Goal: Task Accomplishment & Management: Manage account settings

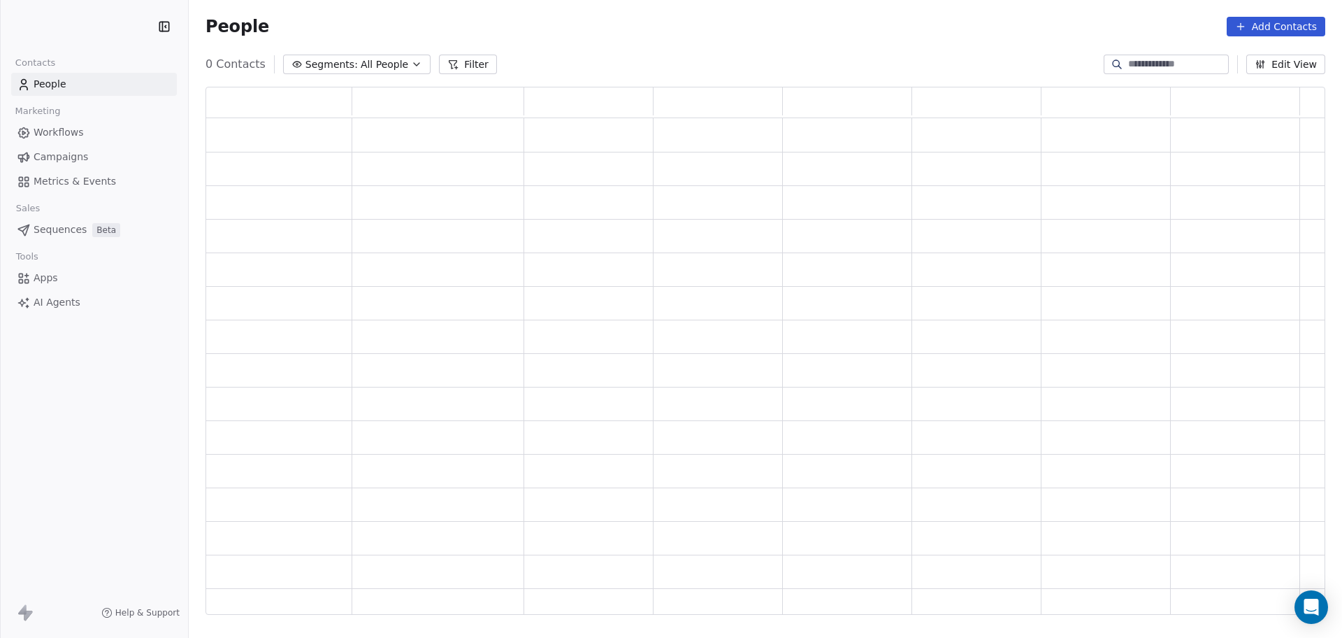
scroll to position [514, 1107]
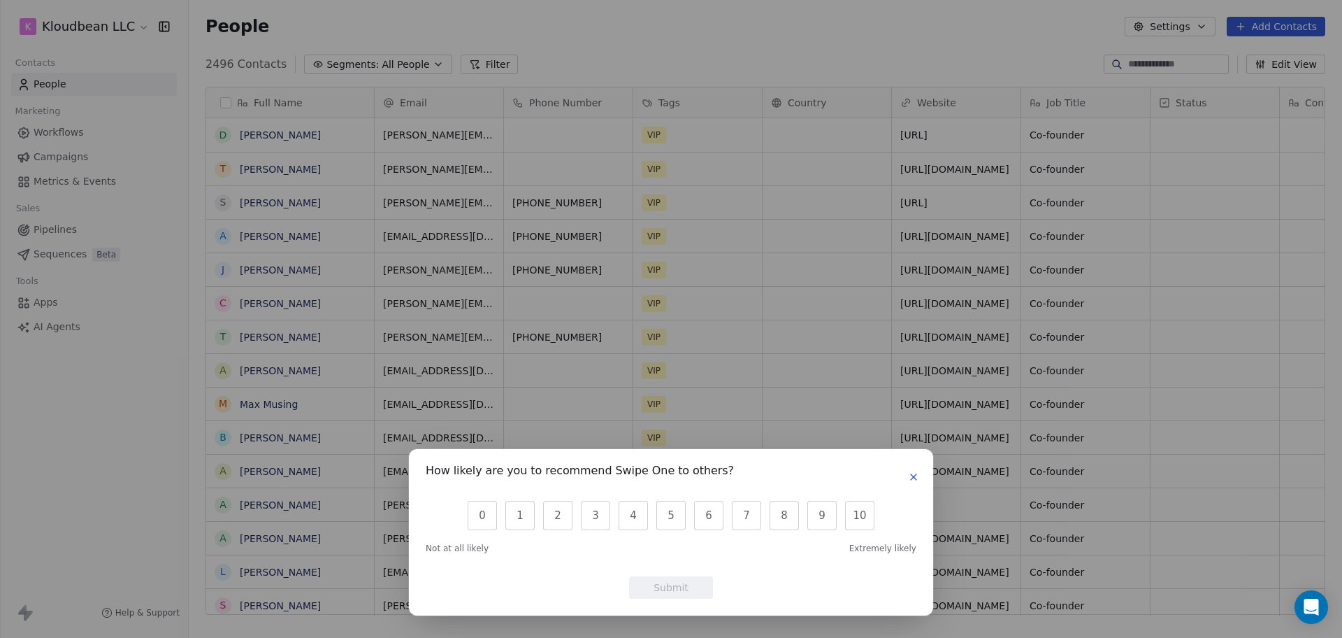
scroll to position [547, 1140]
click at [918, 482] on icon "button" at bounding box center [913, 476] width 11 height 11
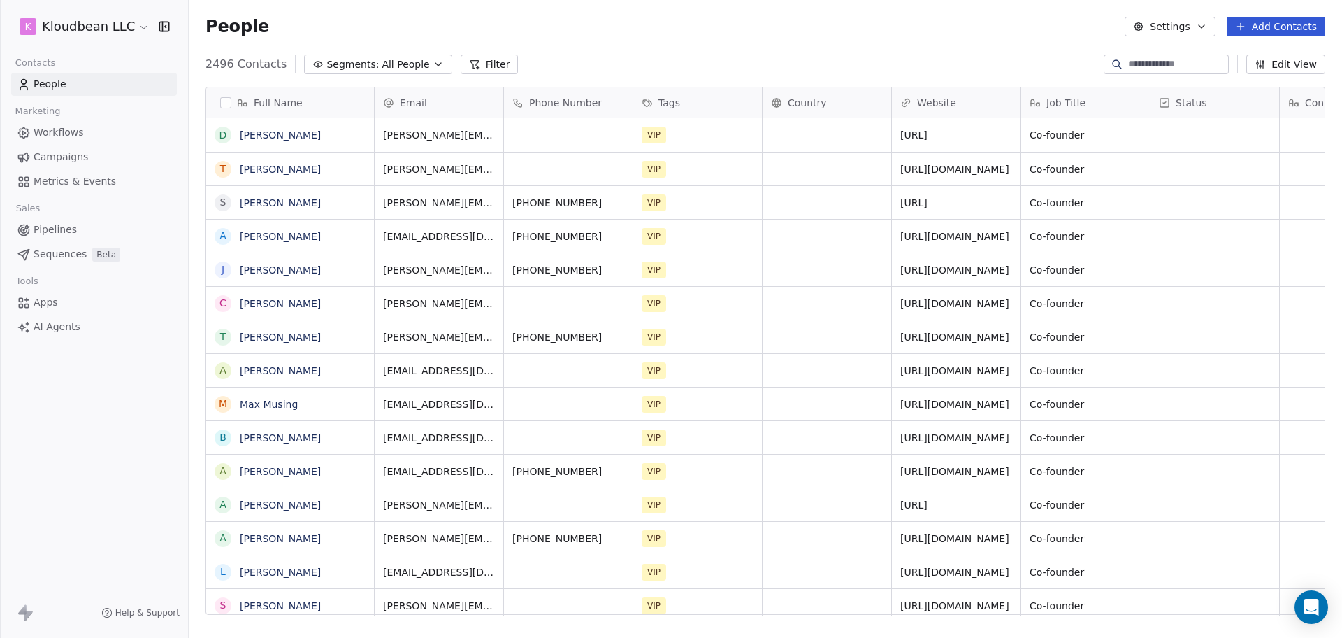
click at [1156, 29] on button "Settings" at bounding box center [1170, 27] width 90 height 20
click at [78, 153] on html "k Kloudbean LLC Contacts People Marketing Workflows Campaigns Metrics & Events …" at bounding box center [671, 319] width 1342 height 638
click at [122, 28] on html "k Kloudbean LLC Contacts People Marketing Workflows Campaigns Metrics & Events …" at bounding box center [671, 319] width 1342 height 638
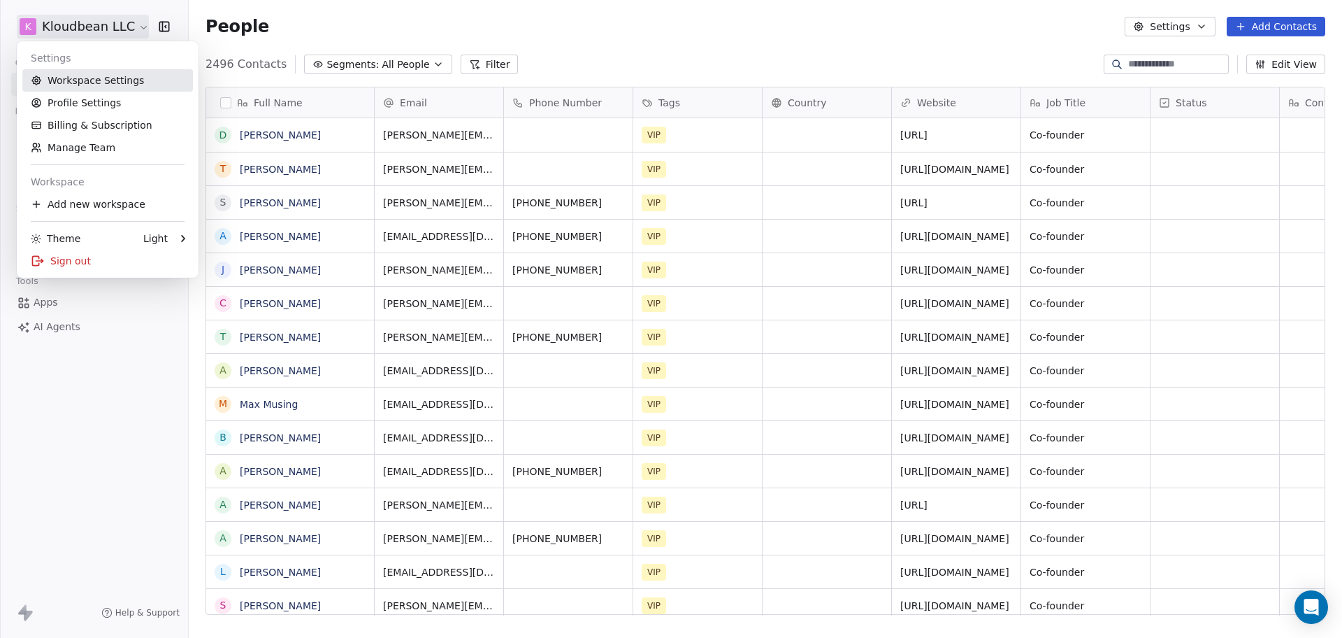
click at [100, 88] on link "Workspace Settings" at bounding box center [107, 80] width 171 height 22
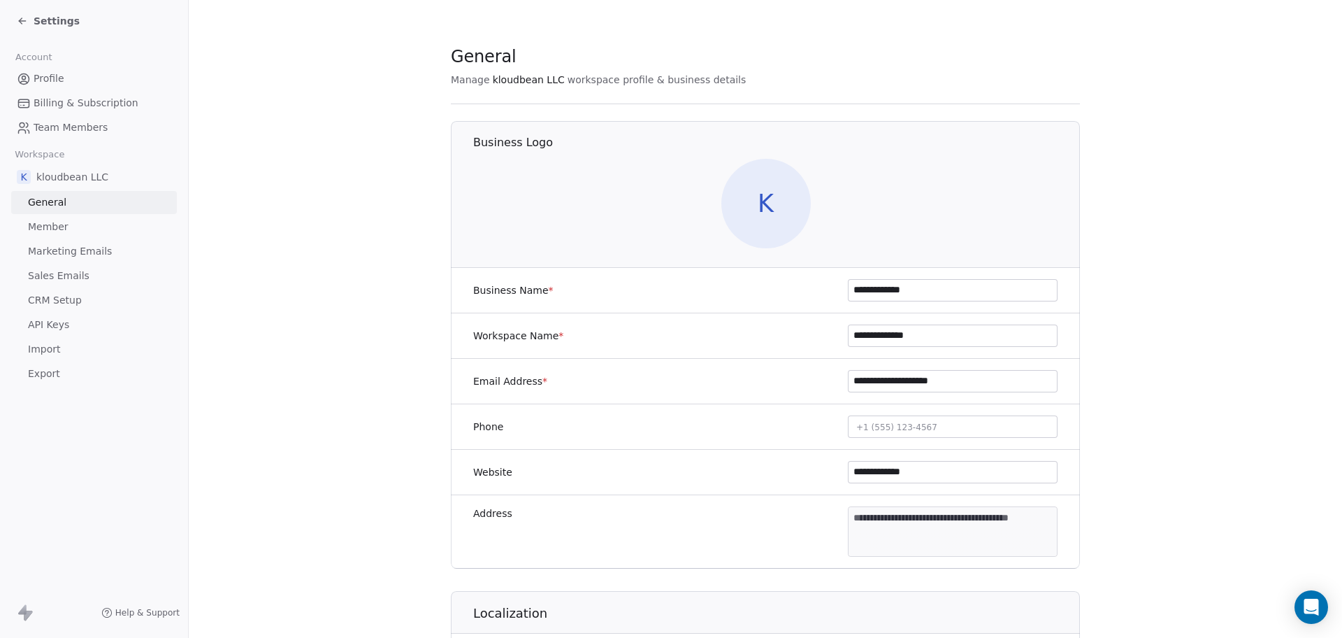
click at [93, 257] on span "Marketing Emails" at bounding box center [70, 251] width 84 height 15
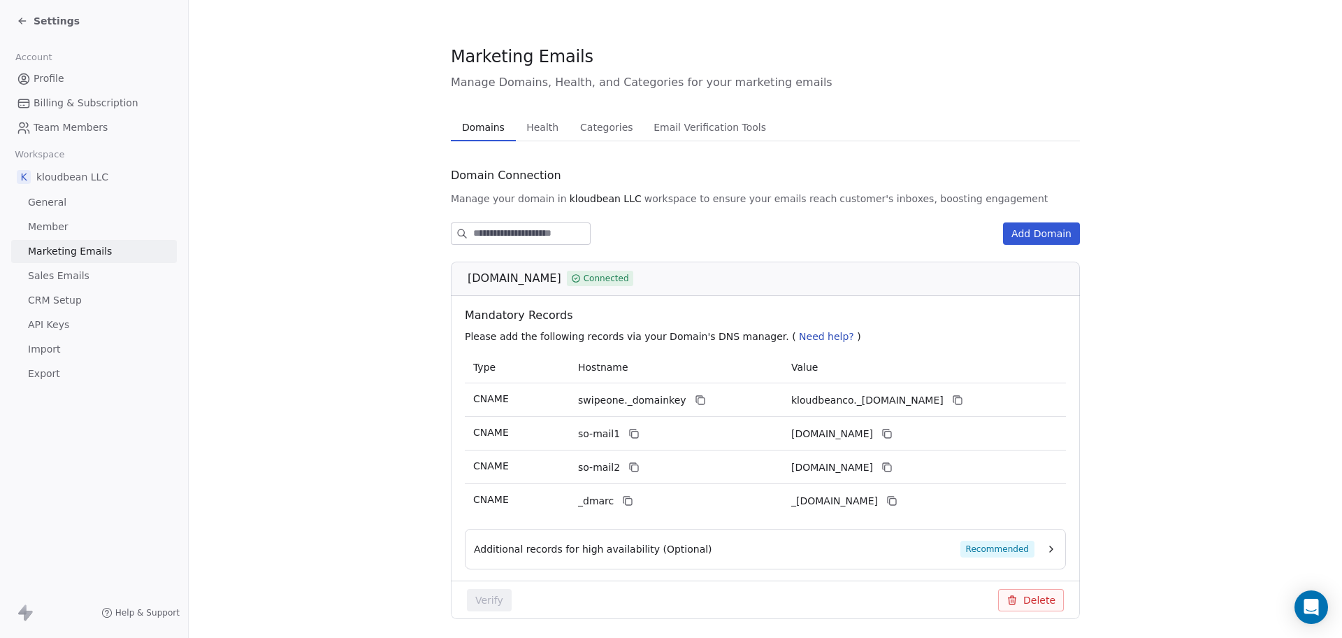
click at [534, 122] on span "Health" at bounding box center [542, 127] width 43 height 20
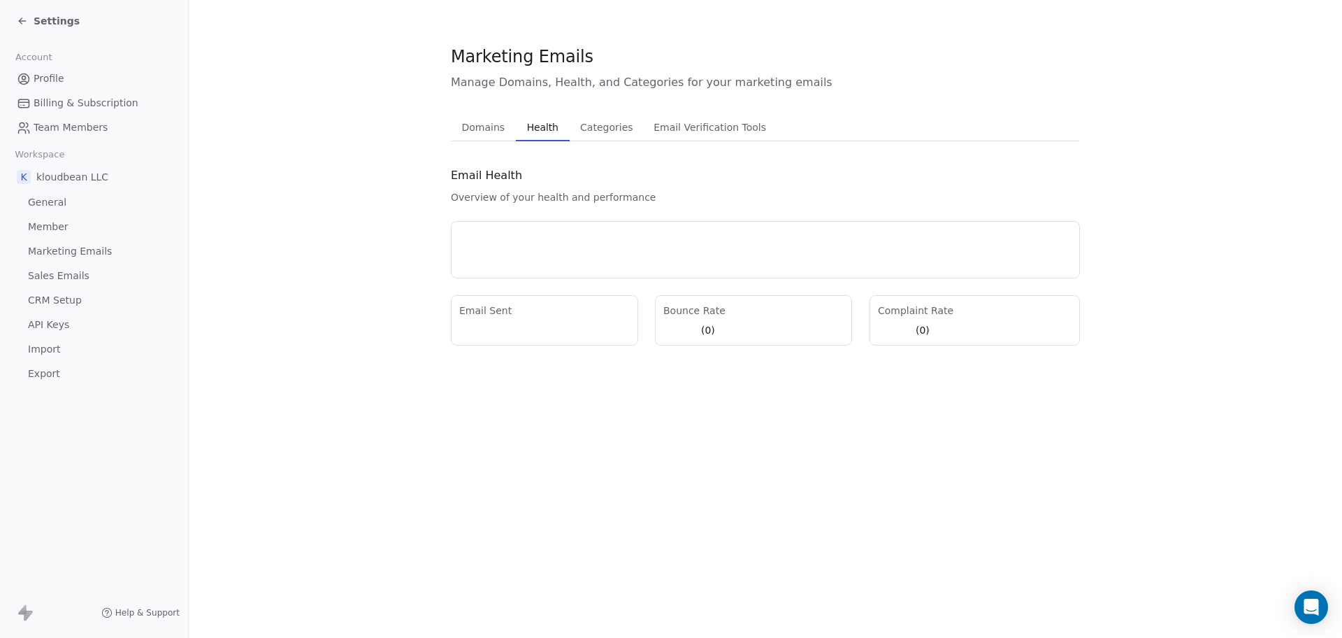
click at [610, 123] on span "Categories" at bounding box center [607, 127] width 64 height 20
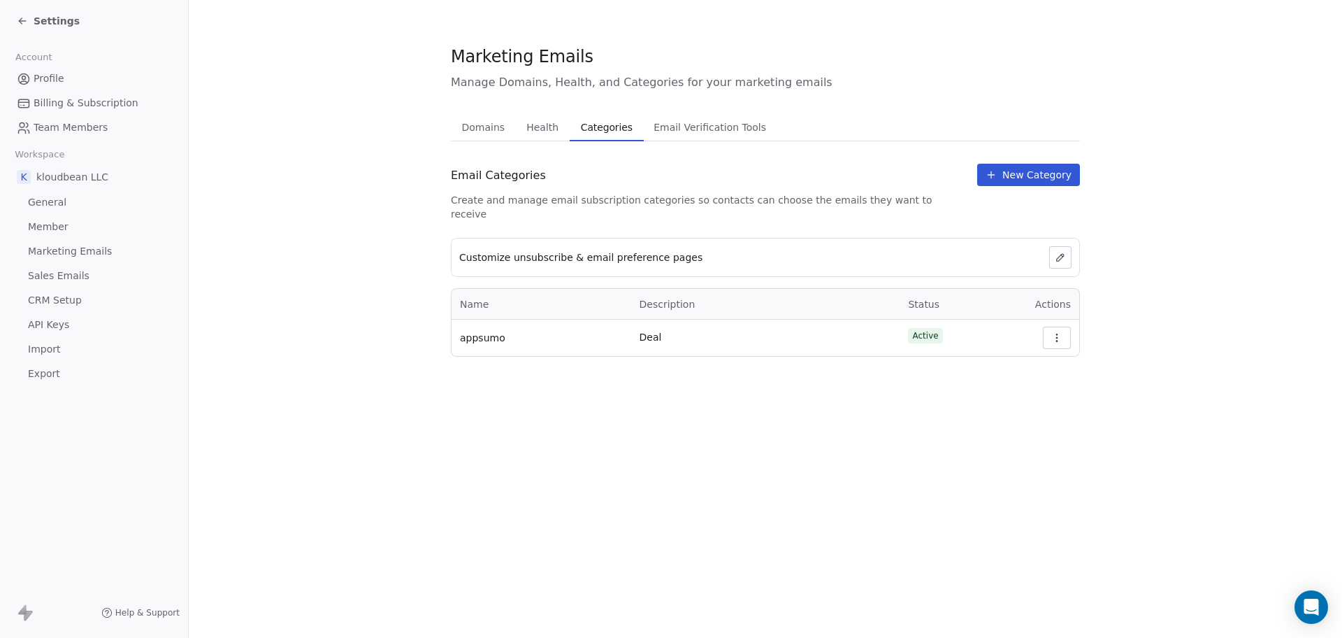
click at [710, 136] on span "Email Verification Tools" at bounding box center [710, 127] width 124 height 20
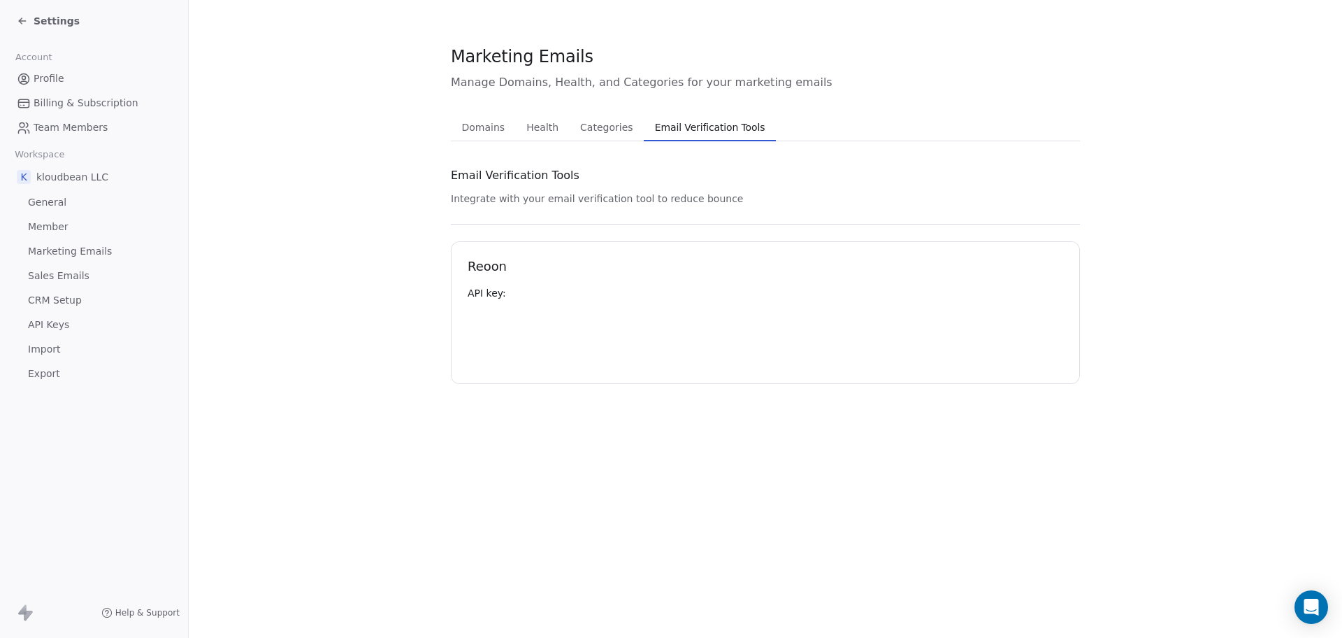
click at [551, 137] on button "Health Health" at bounding box center [543, 127] width 54 height 28
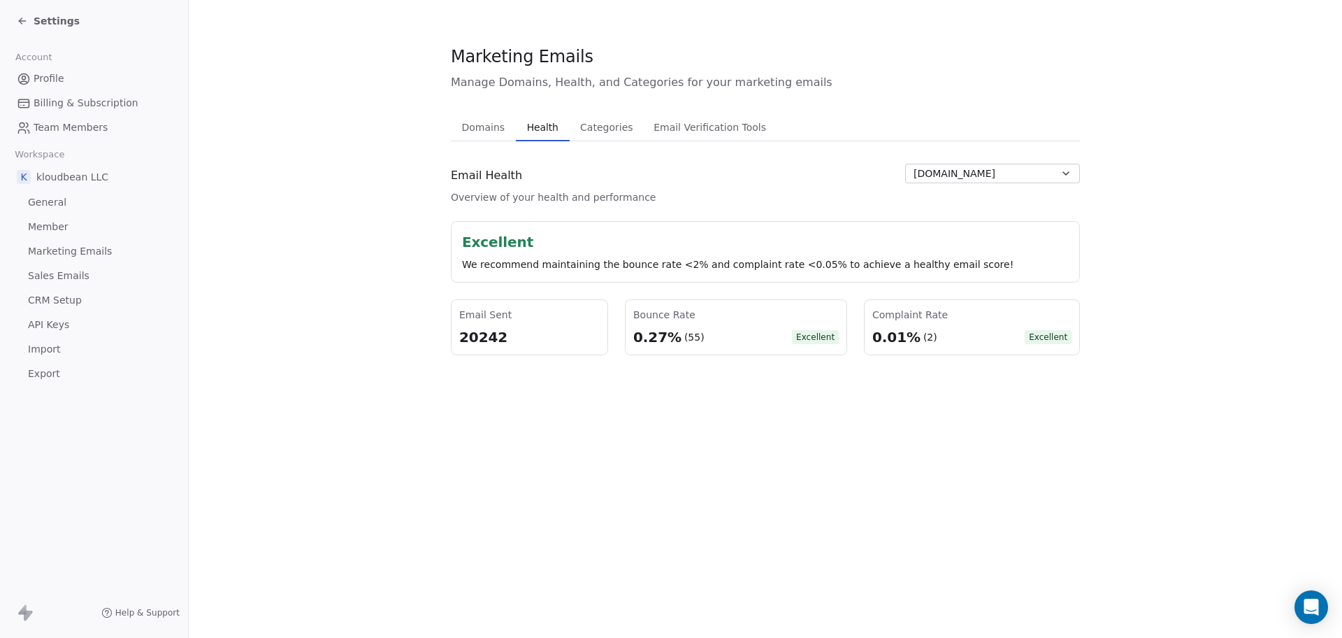
click at [484, 129] on span "Domains" at bounding box center [484, 127] width 55 height 20
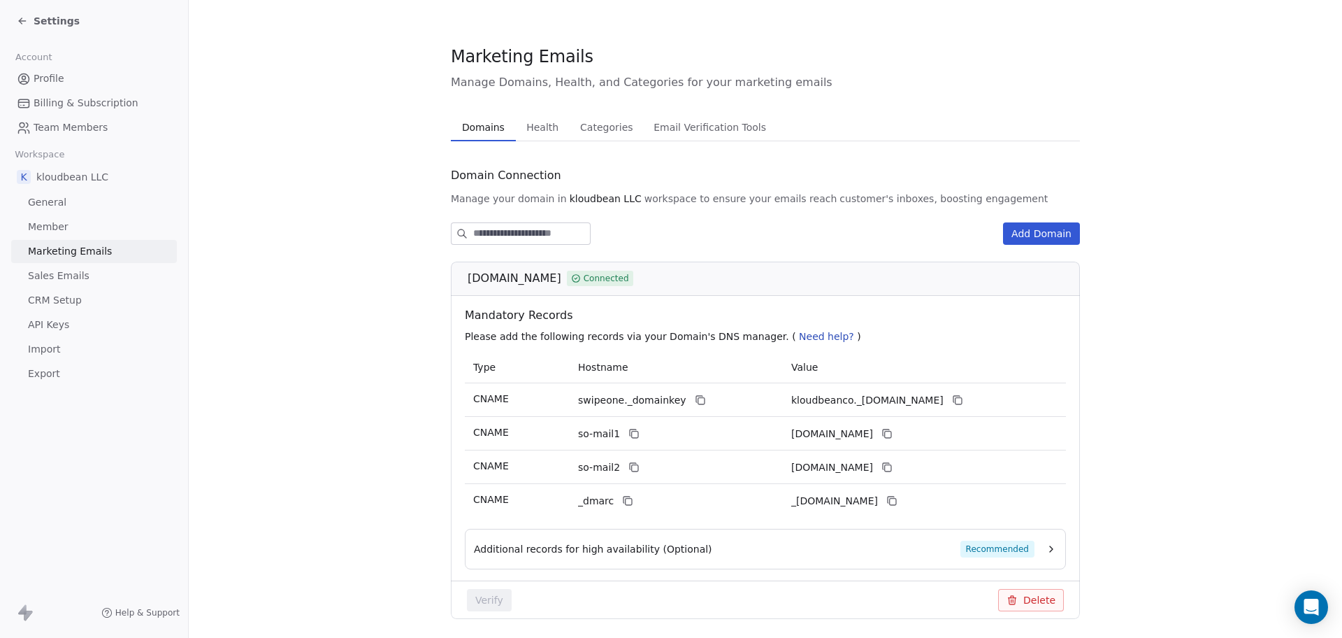
click at [1067, 233] on button "Add Domain" at bounding box center [1041, 233] width 77 height 22
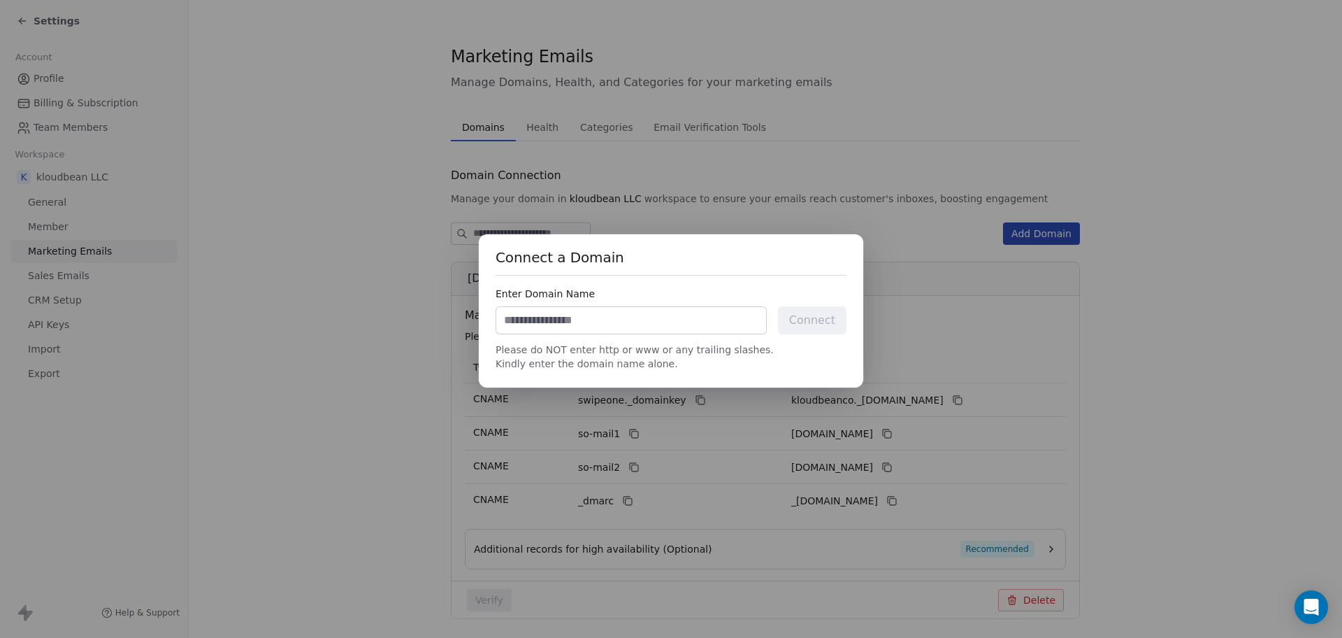
click at [570, 317] on input at bounding box center [631, 320] width 270 height 27
click at [507, 322] on input "**********" at bounding box center [631, 320] width 270 height 27
type input "**********"
